Goal: Information Seeking & Learning: Learn about a topic

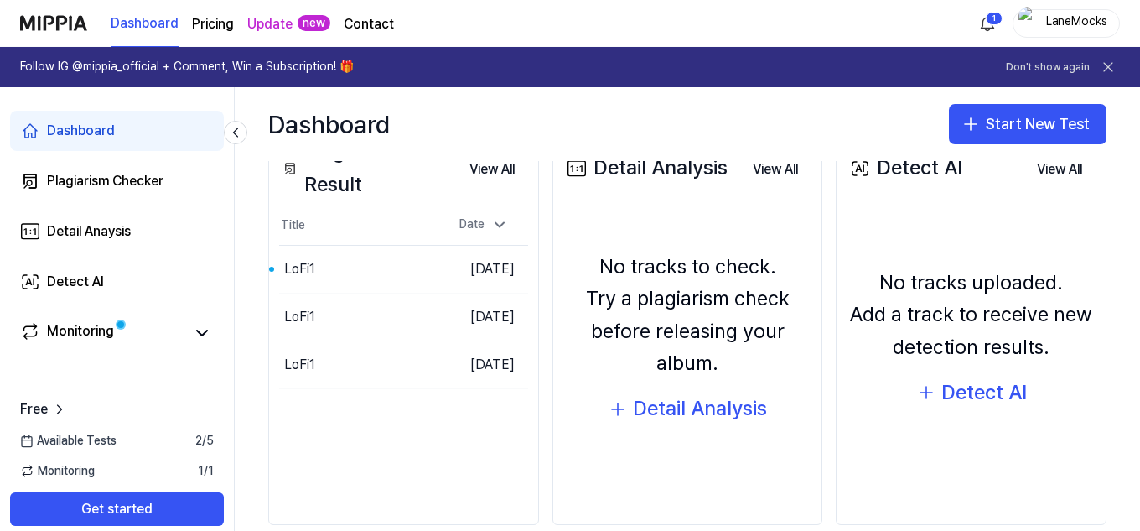
scroll to position [203, 0]
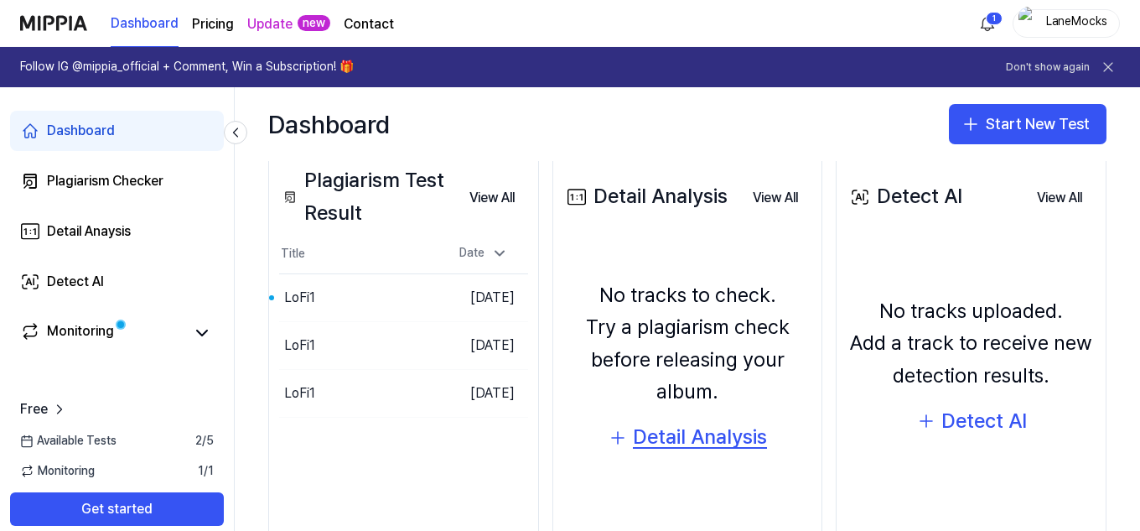
click at [638, 437] on div "Detail Analysis" at bounding box center [700, 437] width 134 height 32
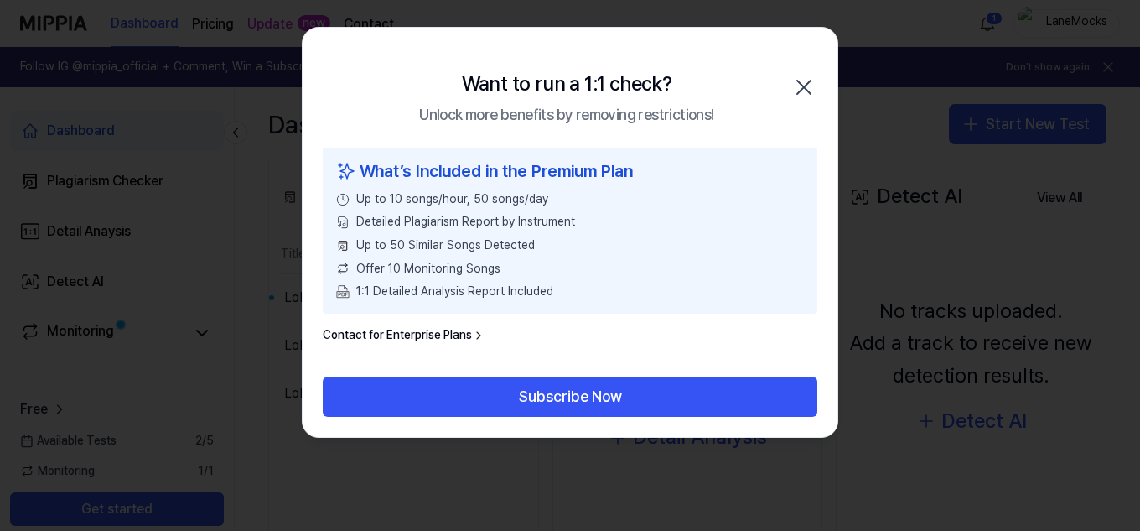
click at [435, 159] on div "What’s Included in the Premium Plan" at bounding box center [570, 171] width 468 height 27
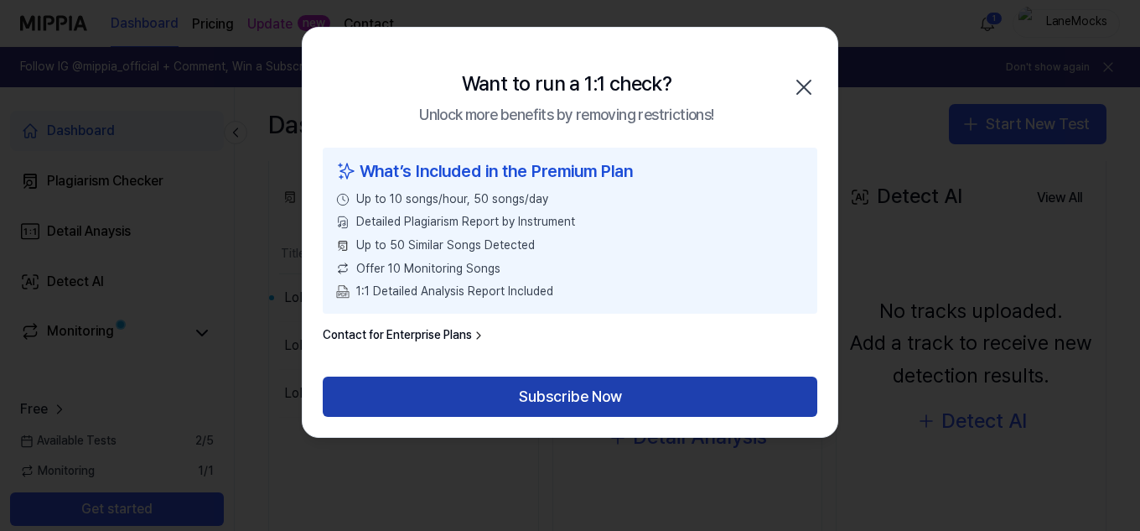
click at [539, 394] on button "Subscribe Now" at bounding box center [570, 396] width 495 height 40
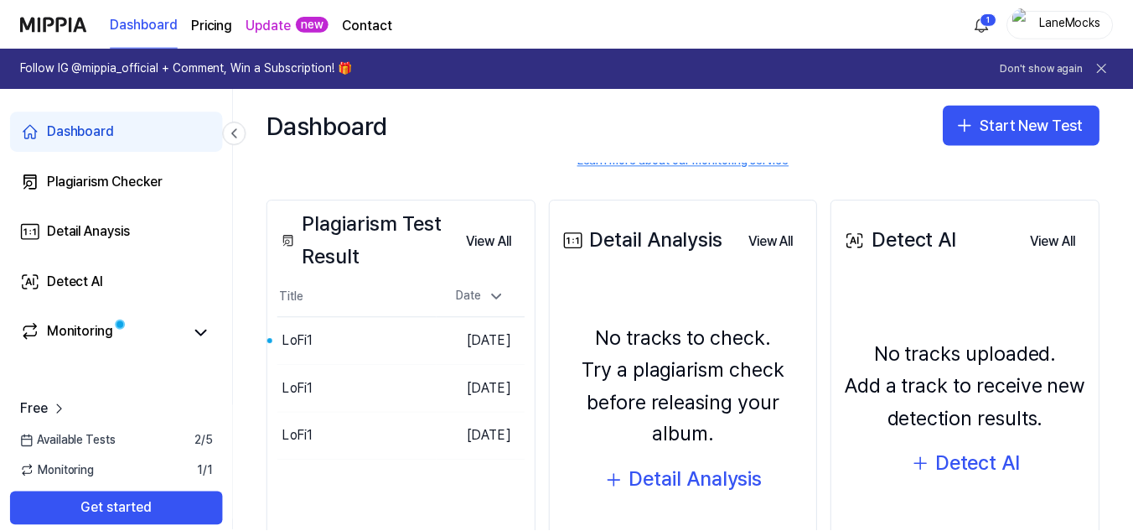
scroll to position [168, 0]
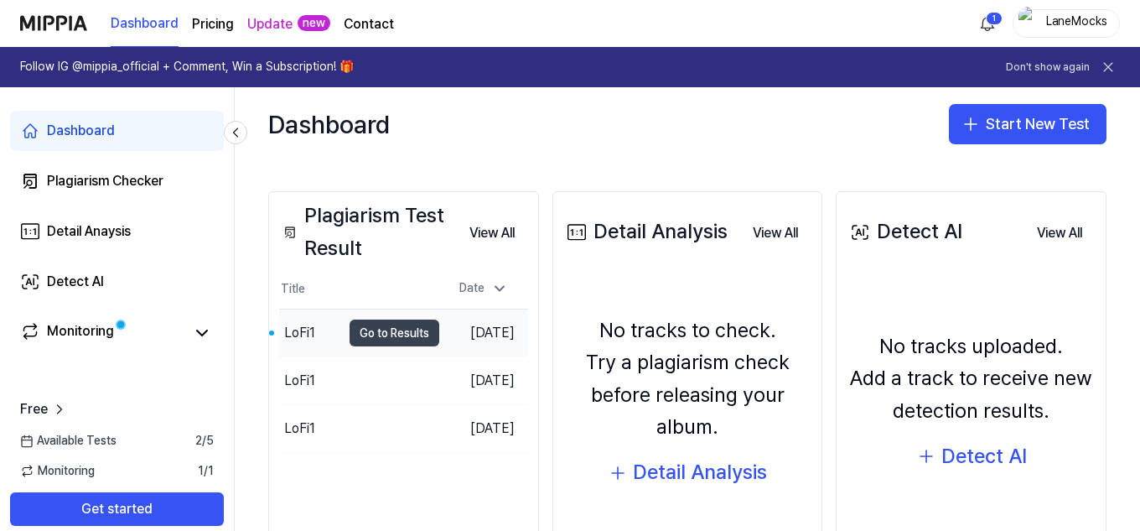
click at [360, 343] on button "Go to Results" at bounding box center [395, 332] width 90 height 27
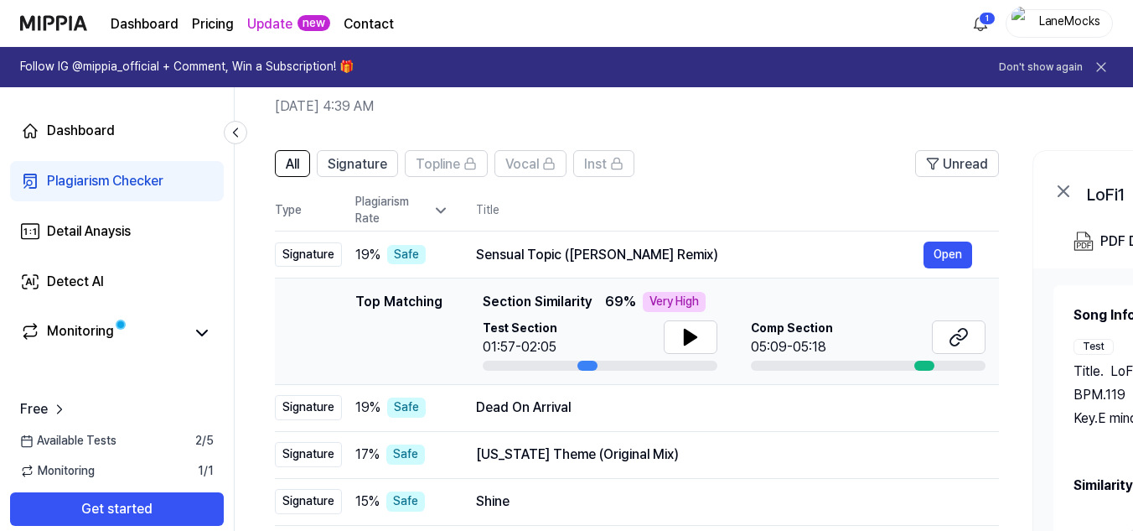
scroll to position [84, 0]
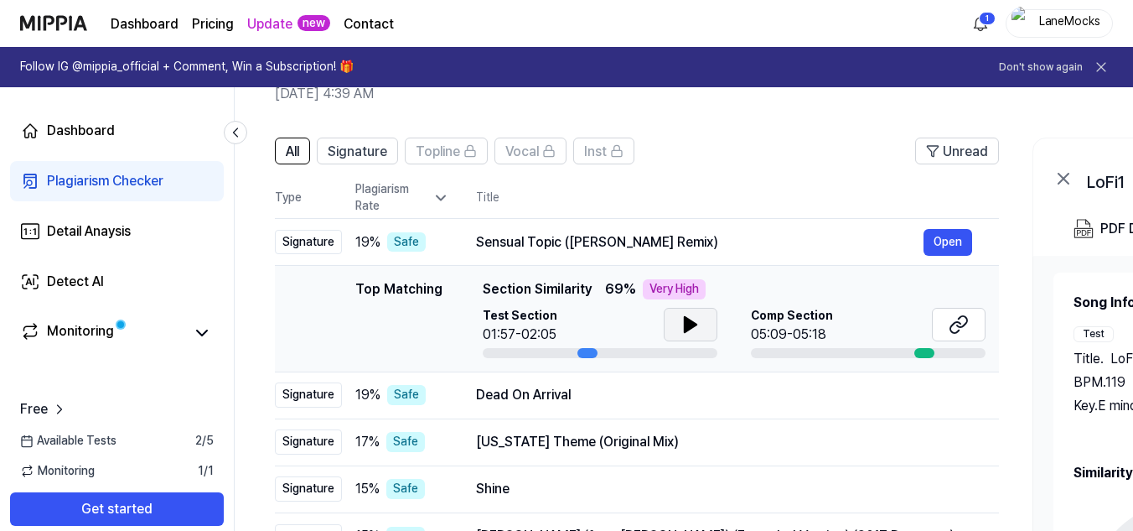
click at [711, 327] on button at bounding box center [691, 325] width 54 height 34
drag, startPoint x: 466, startPoint y: 244, endPoint x: 650, endPoint y: 253, distance: 183.8
click at [650, 253] on td "Sensual Topic (Mooravyov Remix) Open" at bounding box center [724, 242] width 550 height 47
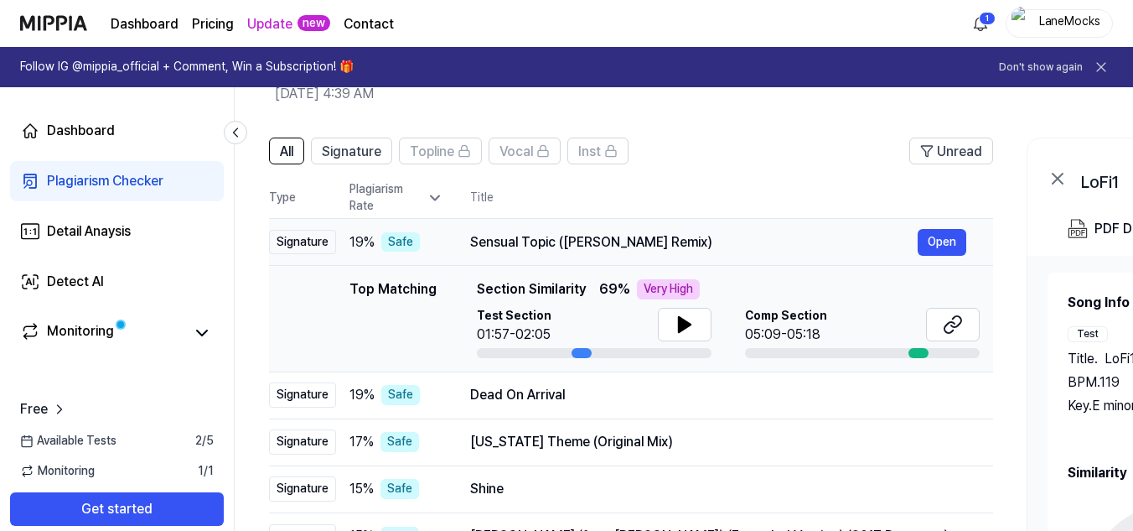
click at [676, 239] on div "Sensual Topic (Mooravyov Remix)" at bounding box center [694, 242] width 448 height 20
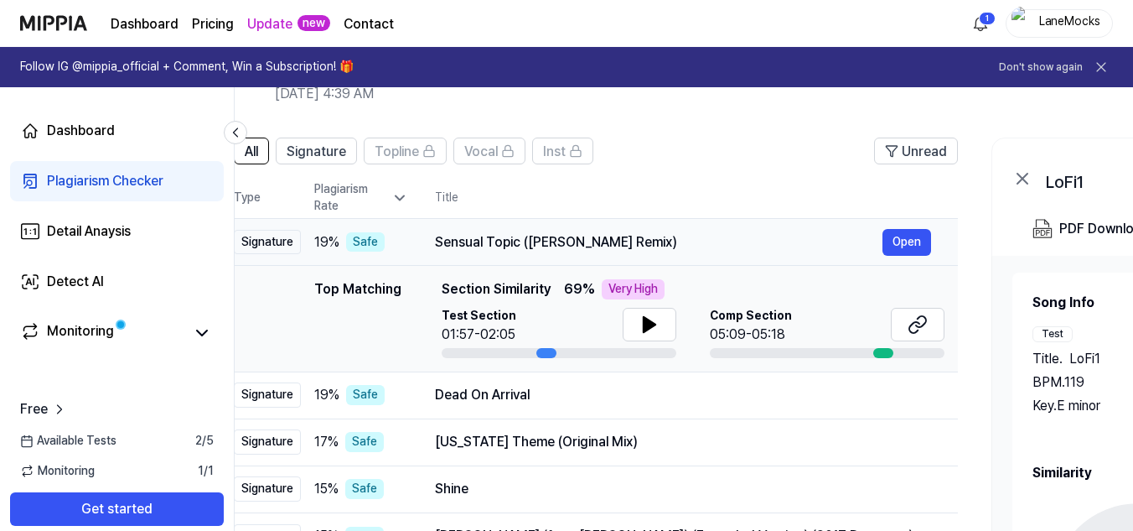
drag, startPoint x: 676, startPoint y: 239, endPoint x: 627, endPoint y: 242, distance: 48.7
click at [651, 244] on div "Sensual Topic (Mooravyov Remix)" at bounding box center [659, 242] width 448 height 20
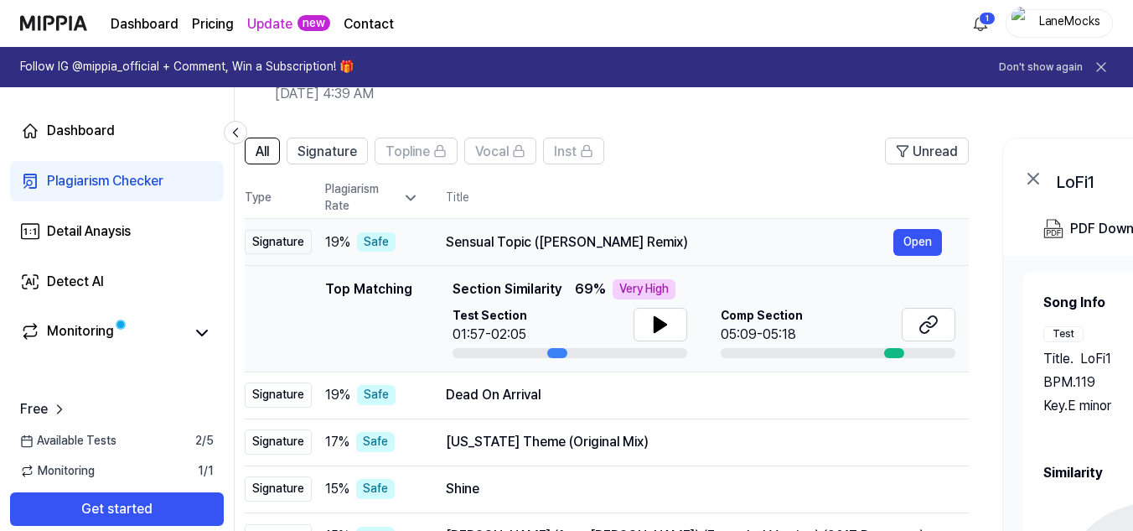
click at [443, 241] on td "Sensual Topic (Mooravyov Remix) Open" at bounding box center [694, 242] width 550 height 47
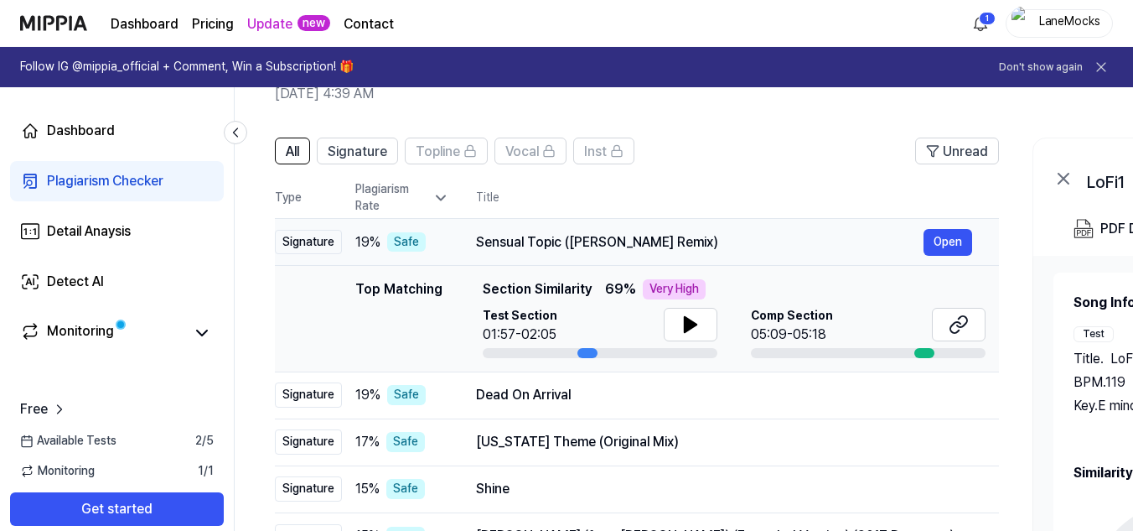
drag, startPoint x: 448, startPoint y: 238, endPoint x: 605, endPoint y: 238, distance: 156.7
click at [605, 238] on div "Sensual Topic (Mooravyov Remix)" at bounding box center [700, 242] width 448 height 20
drag, startPoint x: 601, startPoint y: 235, endPoint x: 609, endPoint y: 236, distance: 8.4
click at [603, 232] on div "Sensual Topic (Mooravyov Remix)" at bounding box center [700, 242] width 448 height 20
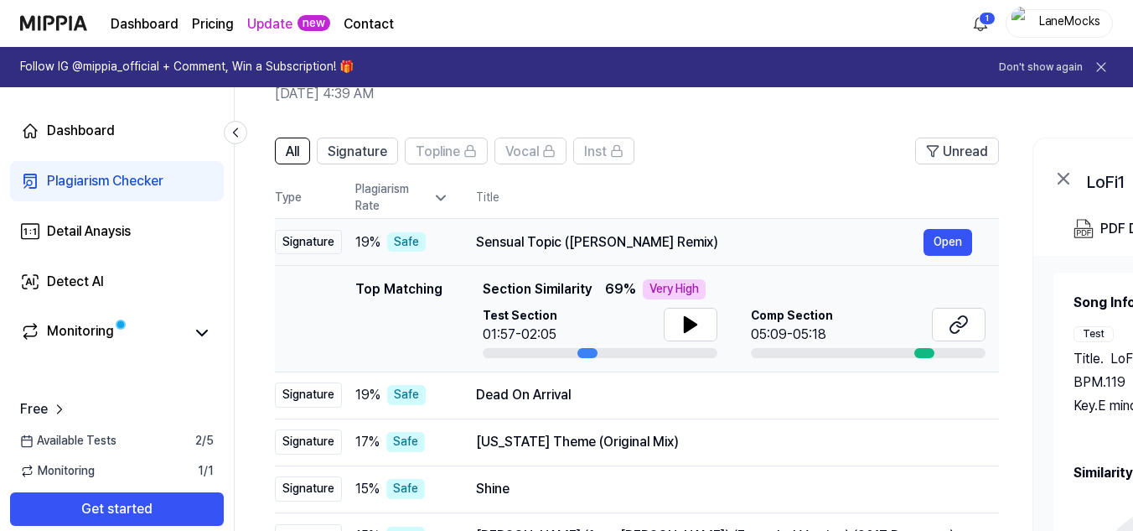
click at [609, 236] on div "Sensual Topic (Mooravyov Remix) Open" at bounding box center [724, 242] width 496 height 27
click at [953, 236] on button "Open" at bounding box center [948, 242] width 49 height 27
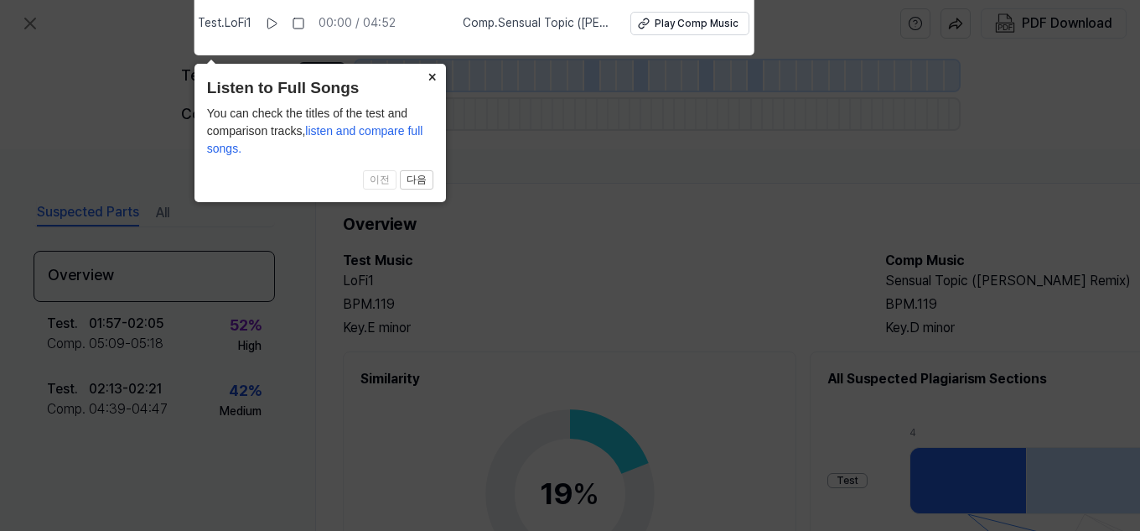
click at [441, 71] on button "×" at bounding box center [432, 75] width 27 height 23
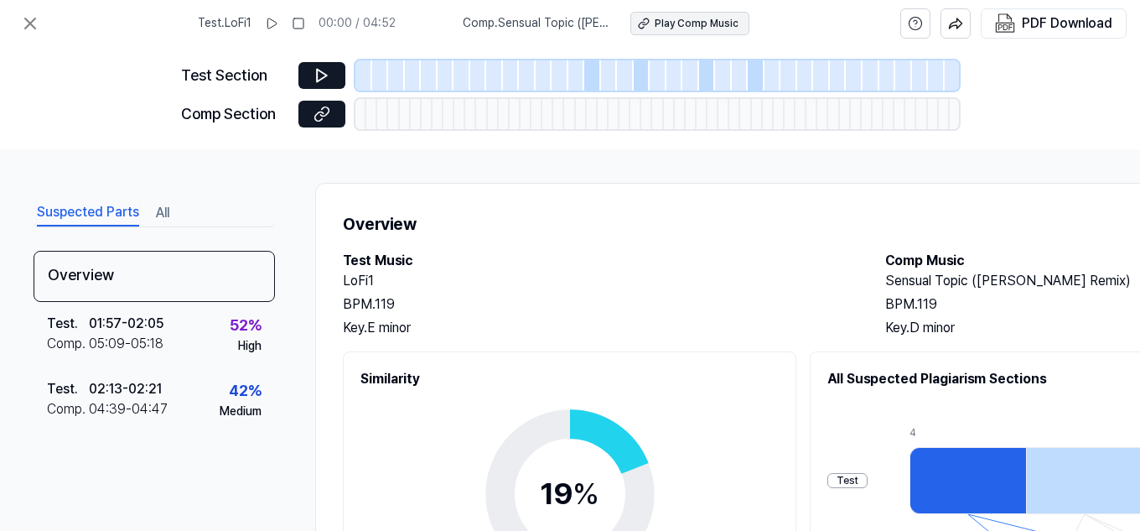
click at [701, 22] on div "Play Comp Music" at bounding box center [697, 24] width 84 height 14
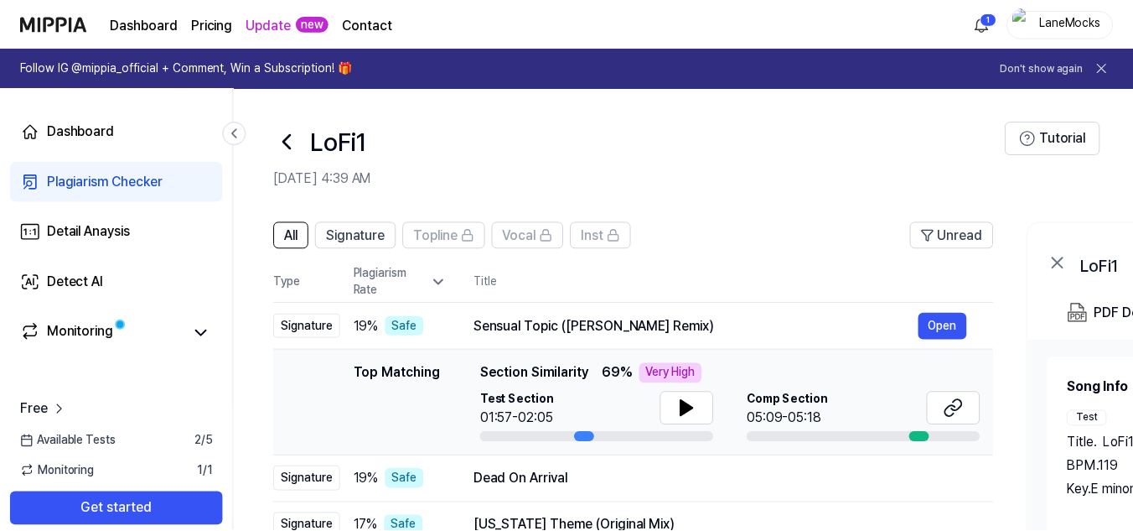
scroll to position [84, 0]
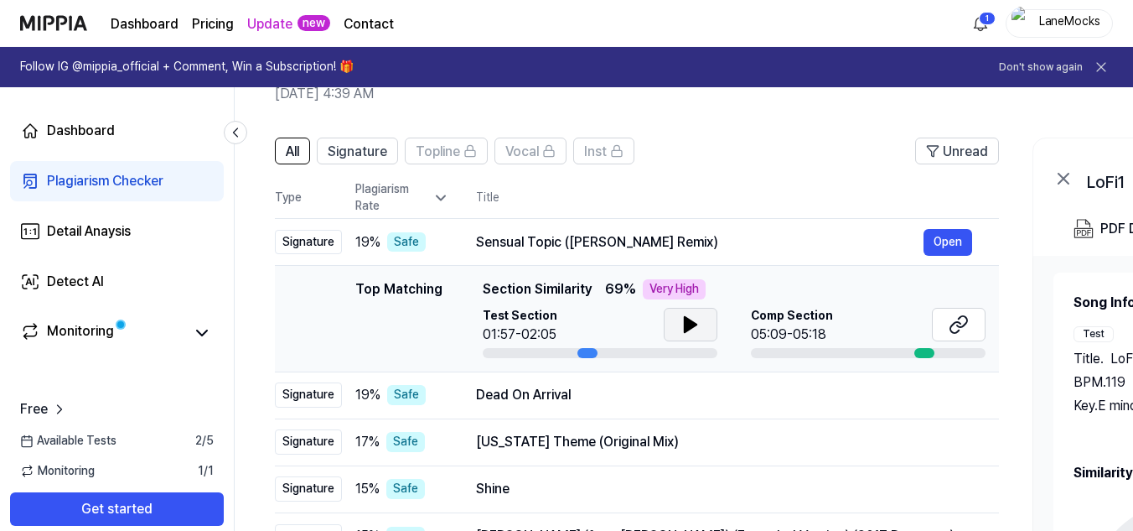
click at [691, 324] on icon at bounding box center [691, 324] width 12 height 15
click at [698, 319] on icon at bounding box center [691, 324] width 20 height 20
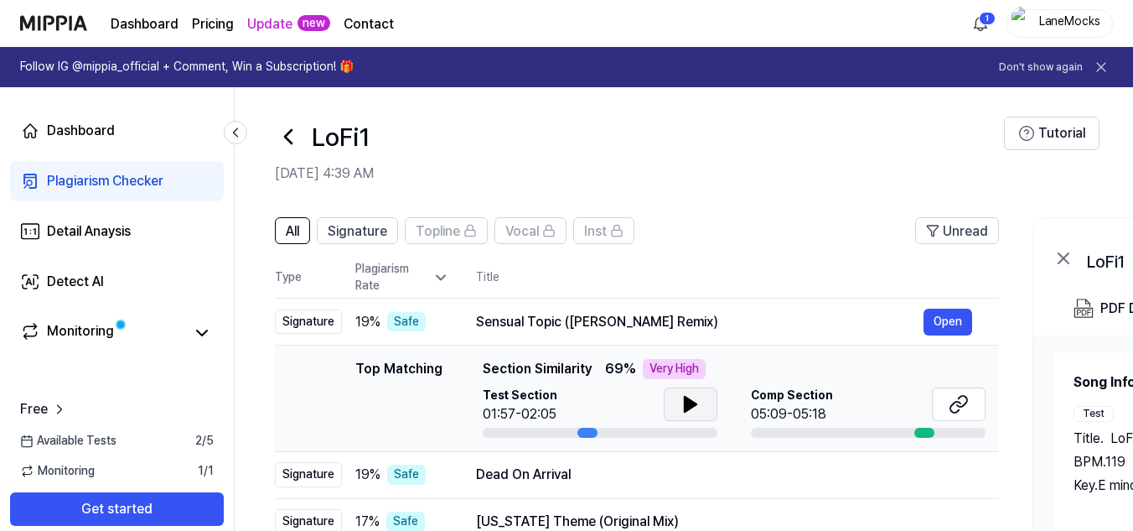
scroll to position [0, 0]
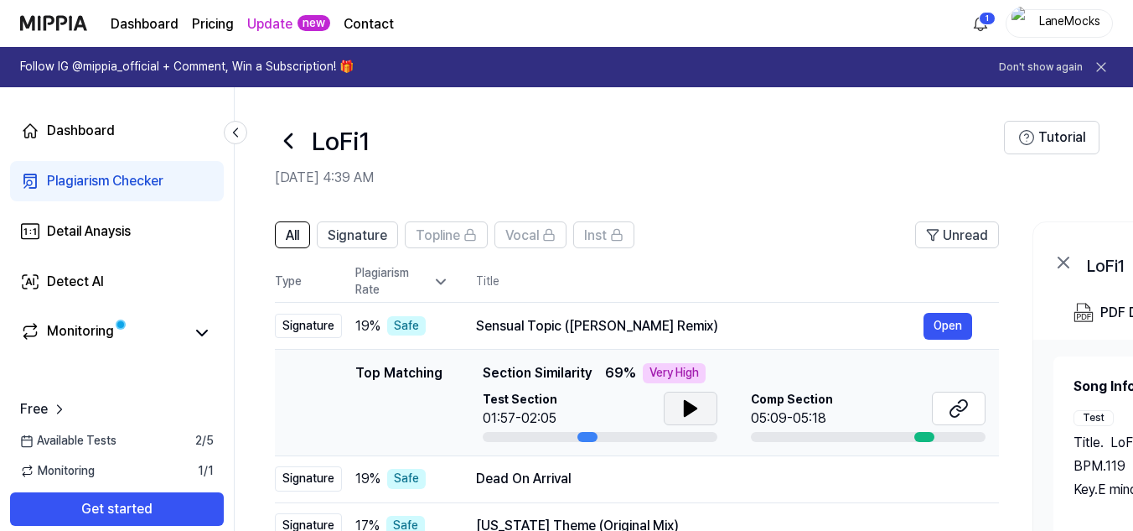
click at [1030, 133] on icon at bounding box center [1026, 137] width 17 height 17
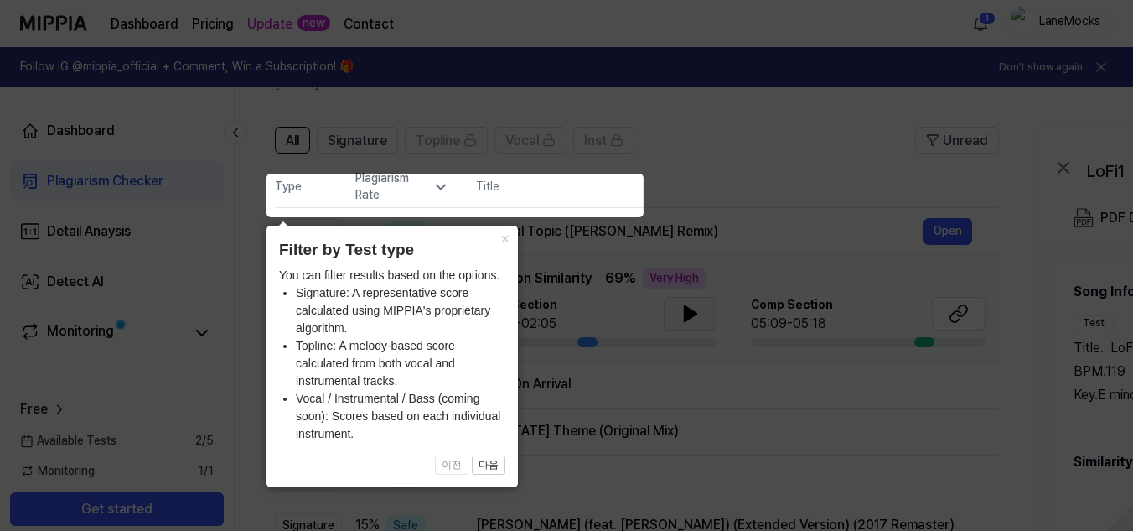
scroll to position [111, 0]
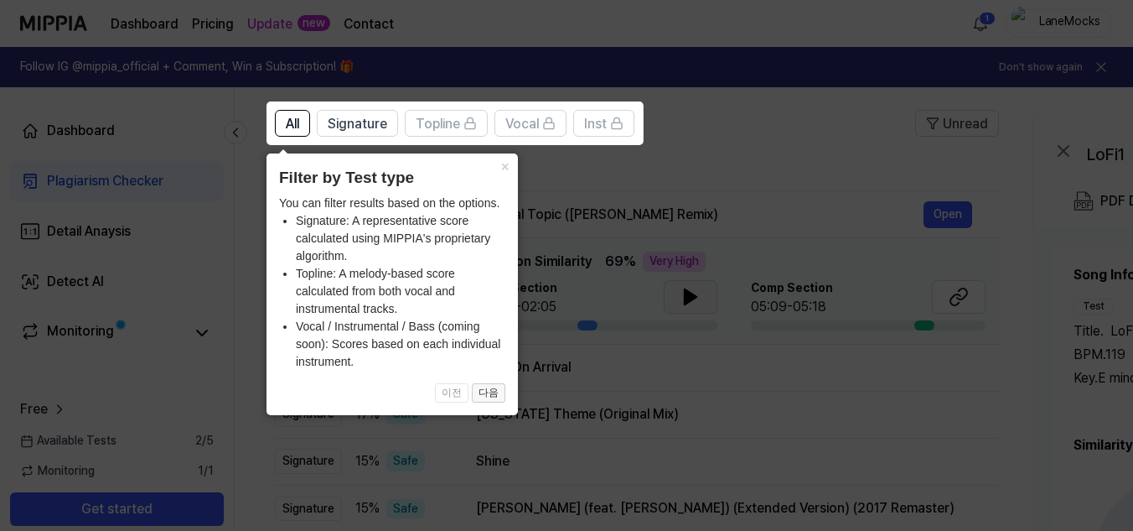
click at [503, 394] on button "다음" at bounding box center [489, 393] width 34 height 20
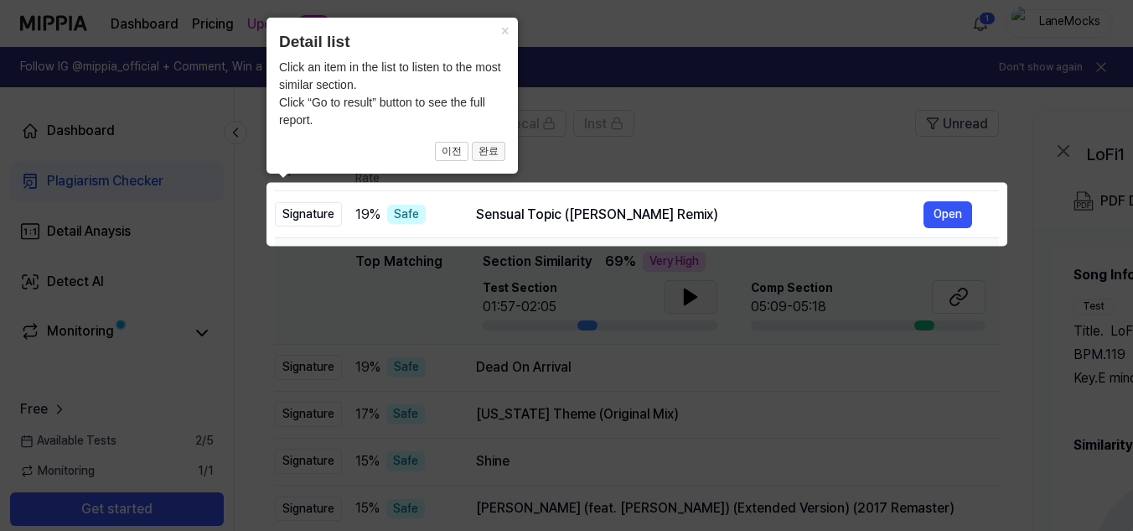
click at [489, 154] on button "완료" at bounding box center [489, 152] width 34 height 20
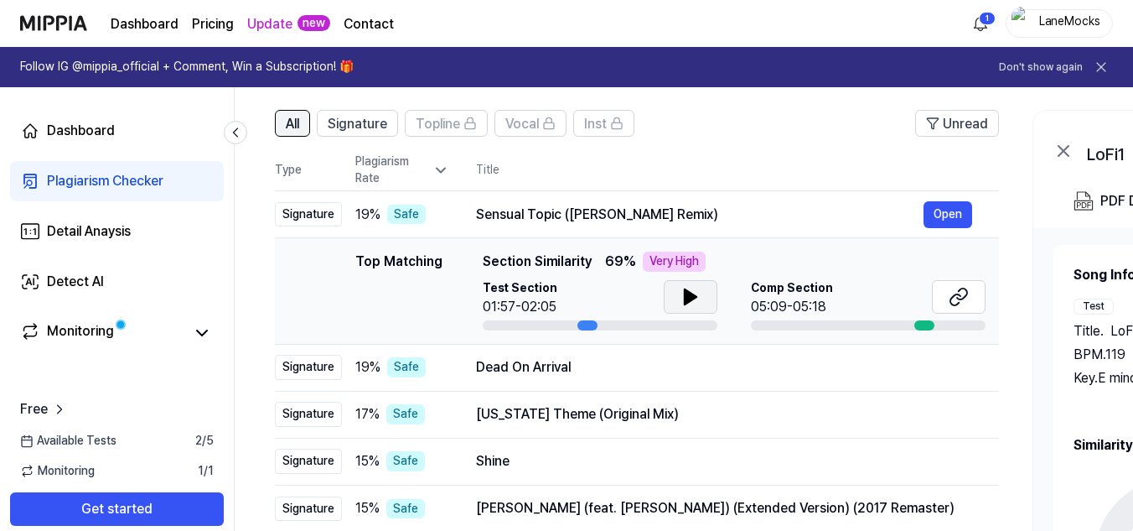
click at [284, 120] on button "All" at bounding box center [292, 123] width 35 height 27
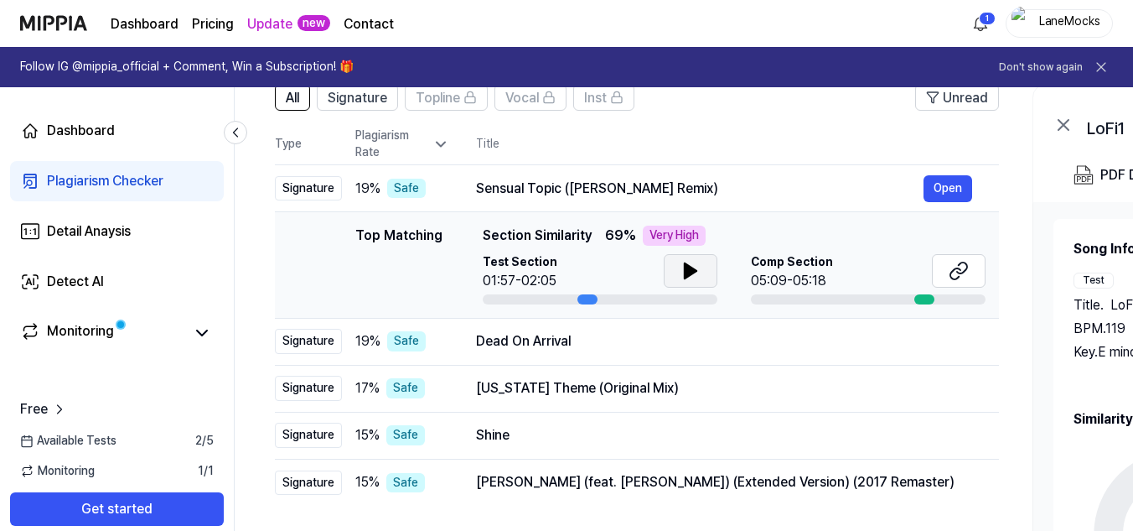
scroll to position [168, 0]
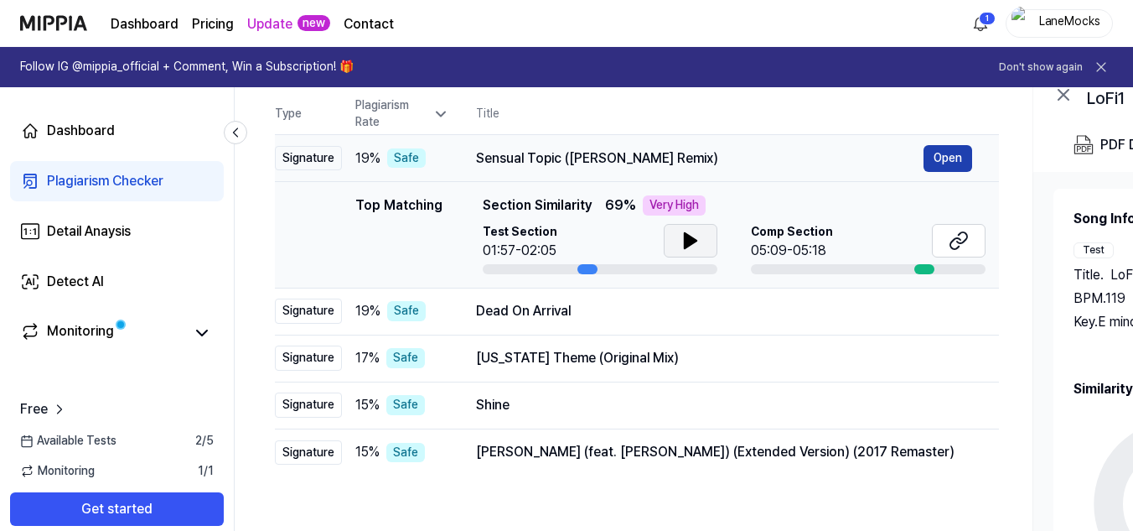
click at [940, 148] on button "Open" at bounding box center [948, 158] width 49 height 27
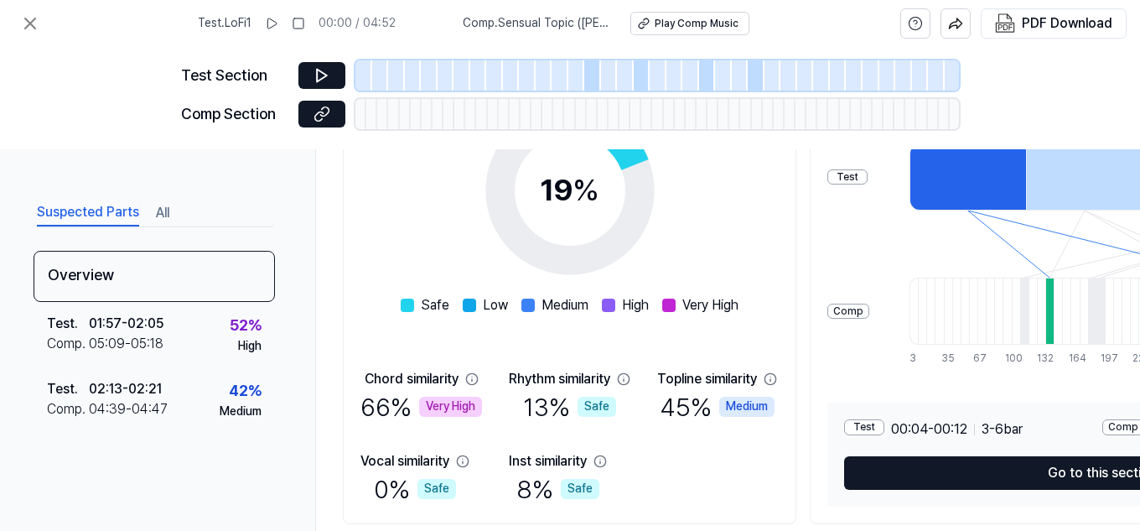
scroll to position [308, 0]
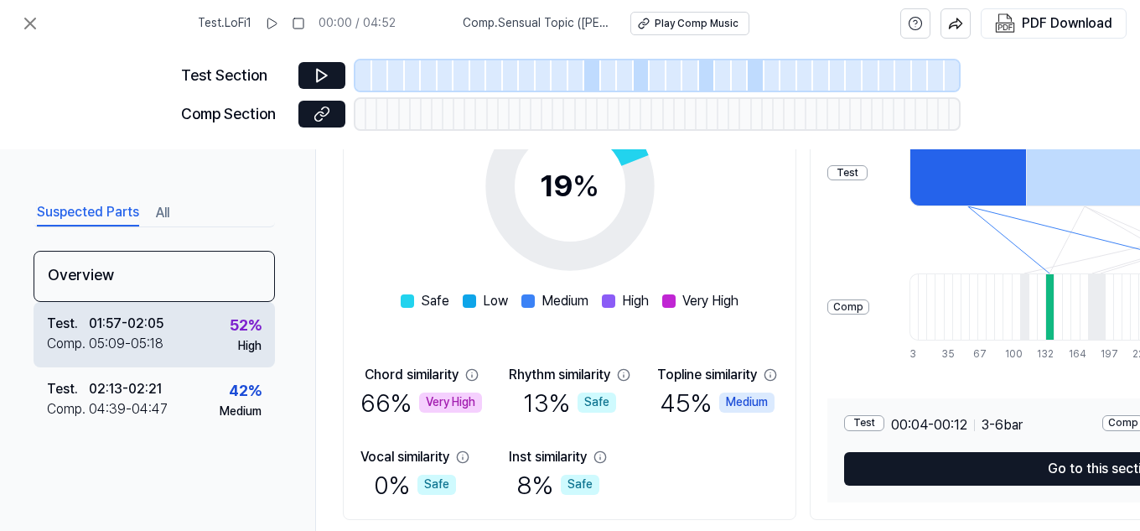
click at [195, 337] on div "Test . 01:57 - 02:05 Comp . 05:09 - 05:18 52 % High" at bounding box center [154, 334] width 241 height 65
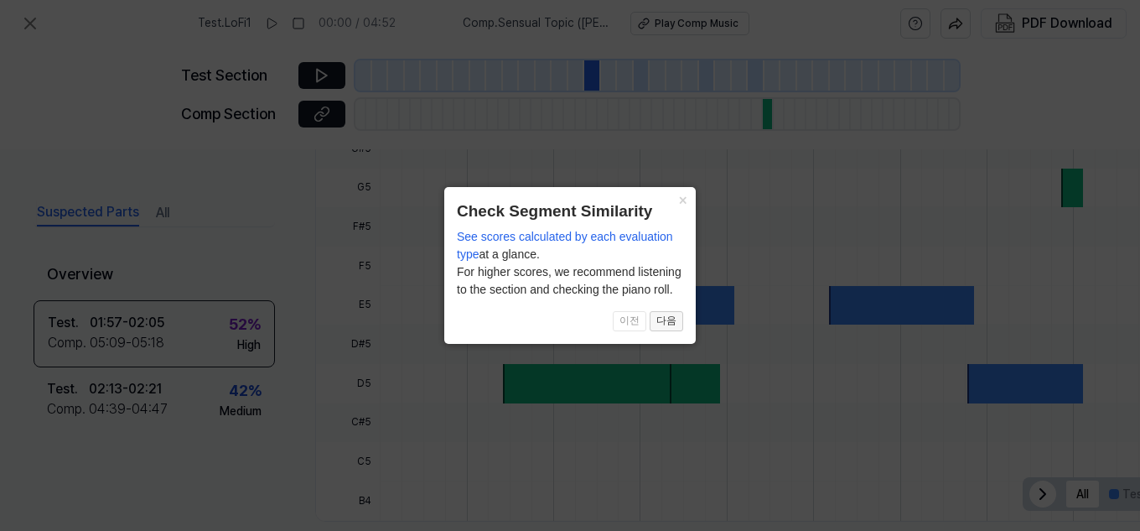
click at [669, 320] on button "다음" at bounding box center [667, 321] width 34 height 20
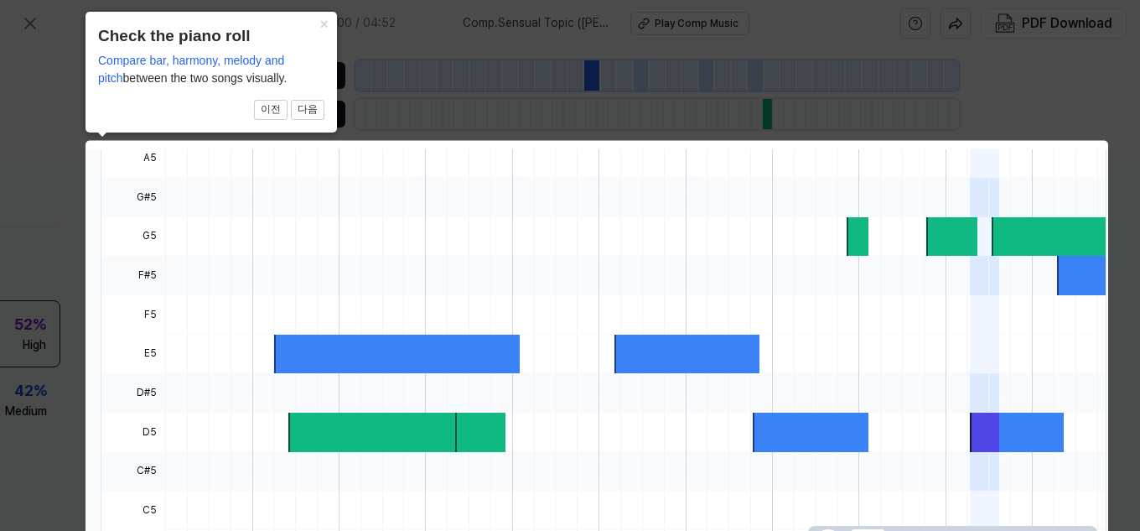
scroll to position [600, 221]
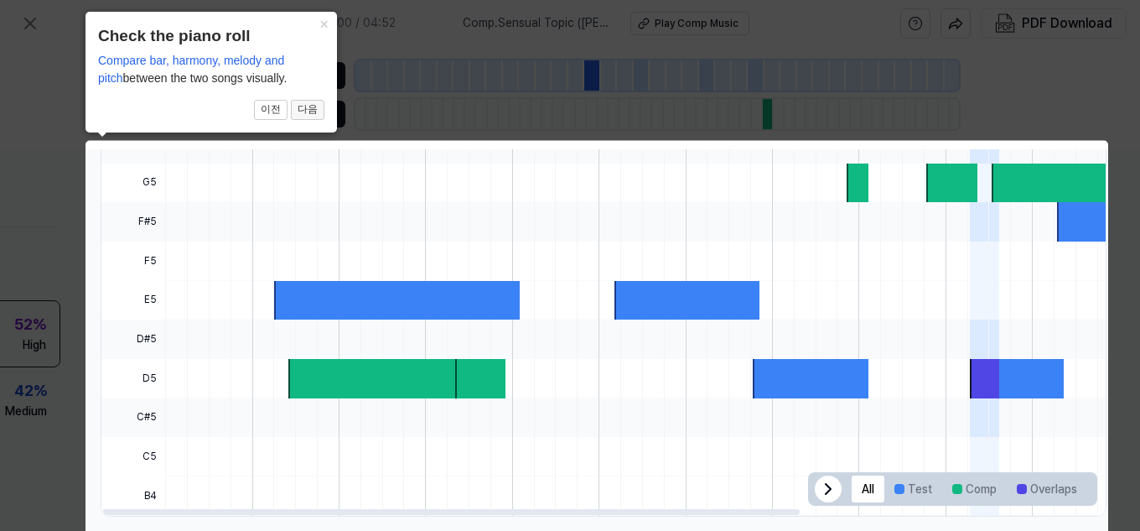
click at [309, 111] on button "다음" at bounding box center [308, 110] width 34 height 20
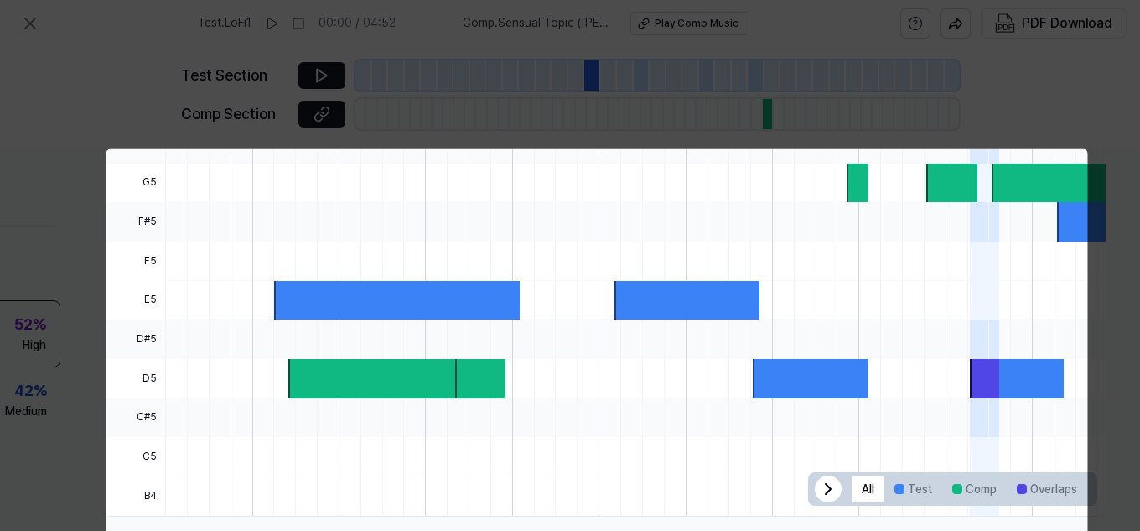
scroll to position [161, 221]
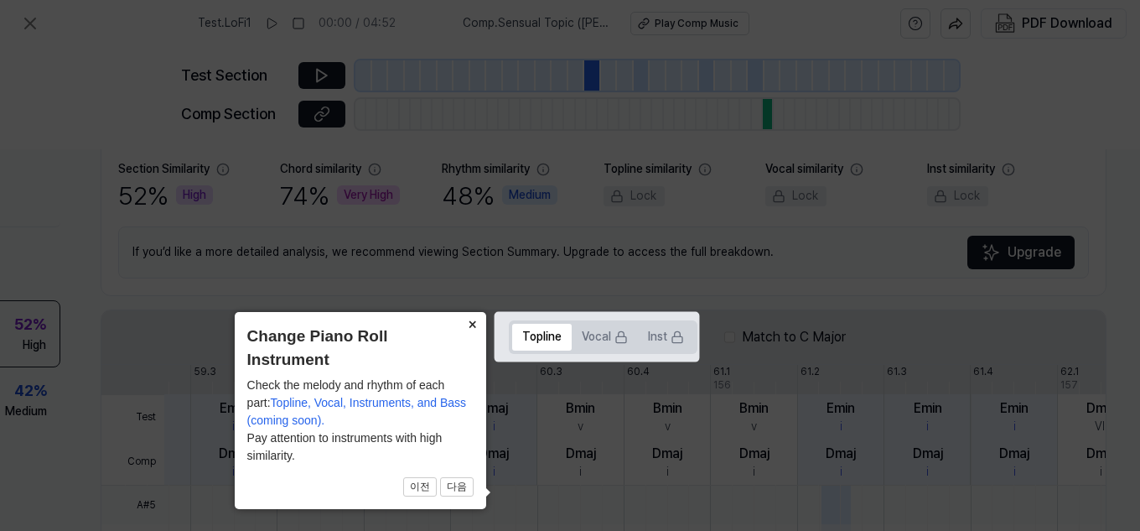
click at [461, 316] on button "×" at bounding box center [472, 323] width 27 height 23
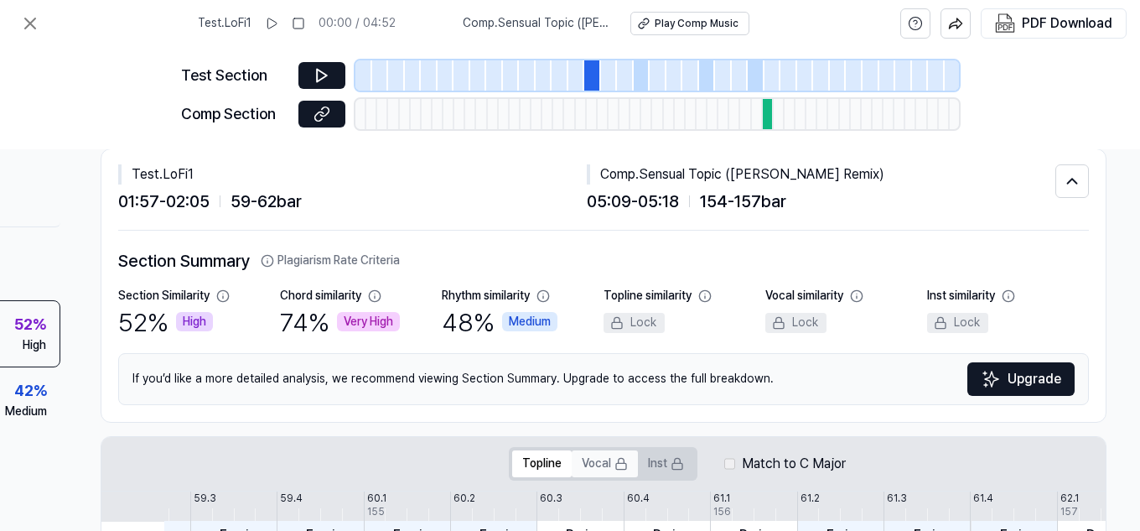
scroll to position [0, 221]
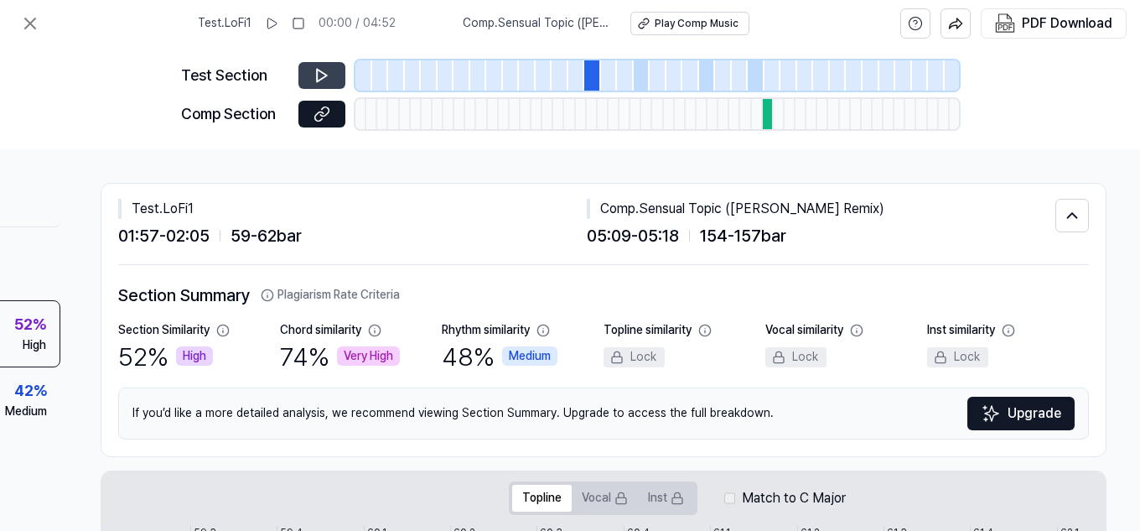
click at [329, 85] on button at bounding box center [321, 75] width 47 height 27
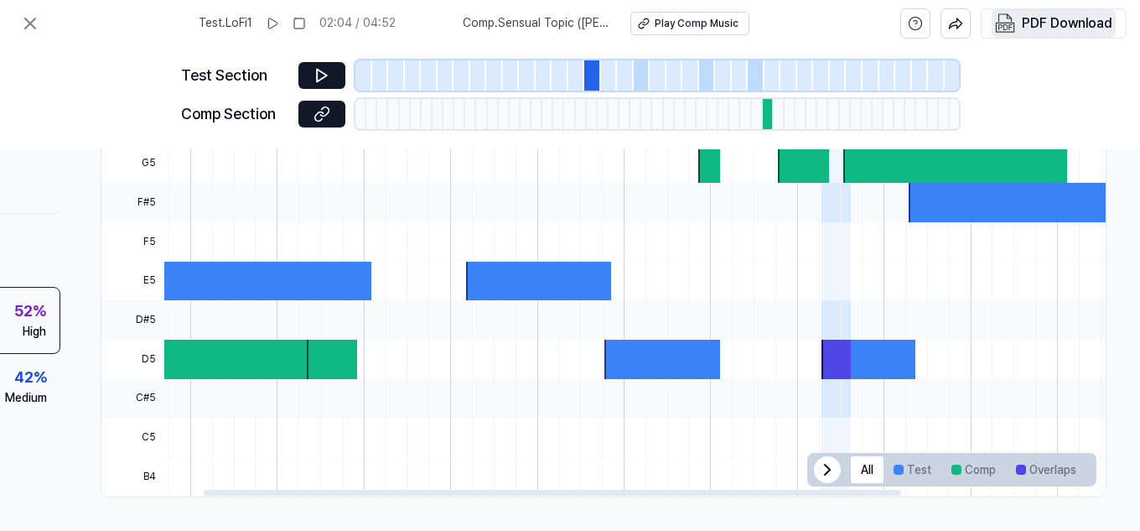
scroll to position [598, 221]
